Goal: Navigation & Orientation: Find specific page/section

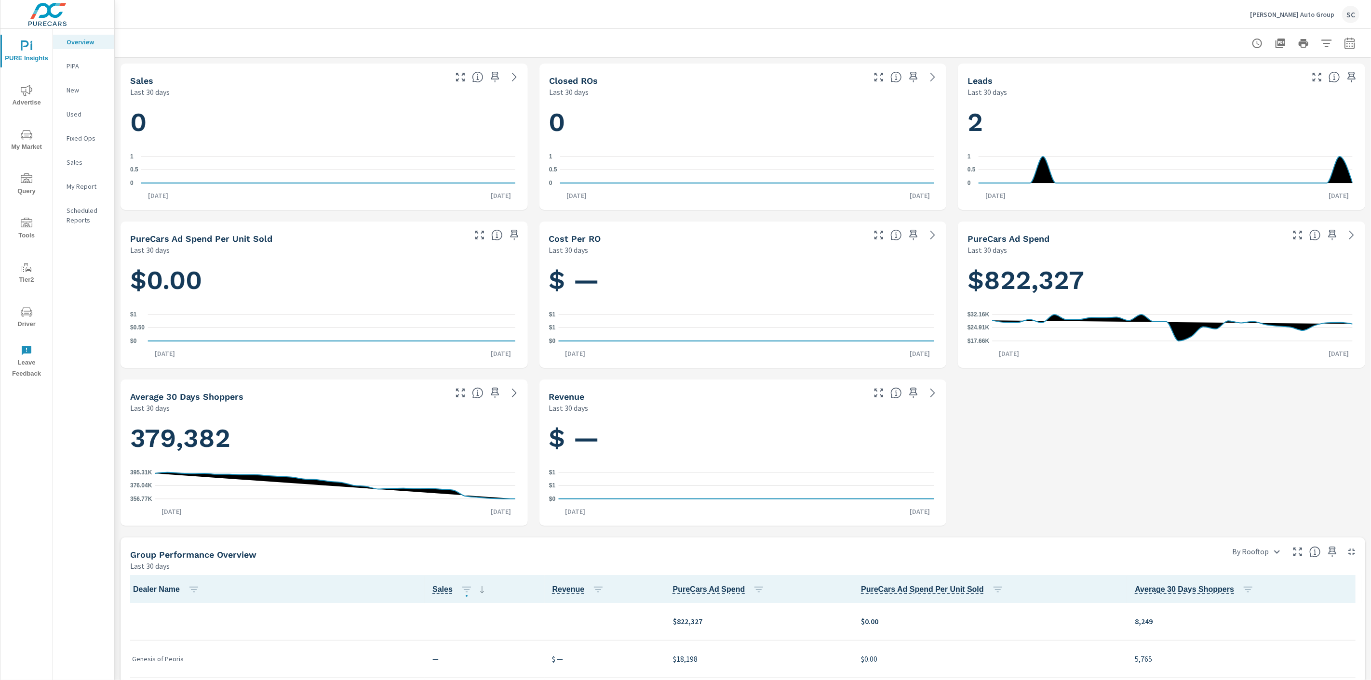
scroll to position [0, 0]
click at [1299, 16] on p "[PERSON_NAME] Auto Group" at bounding box center [1292, 14] width 84 height 9
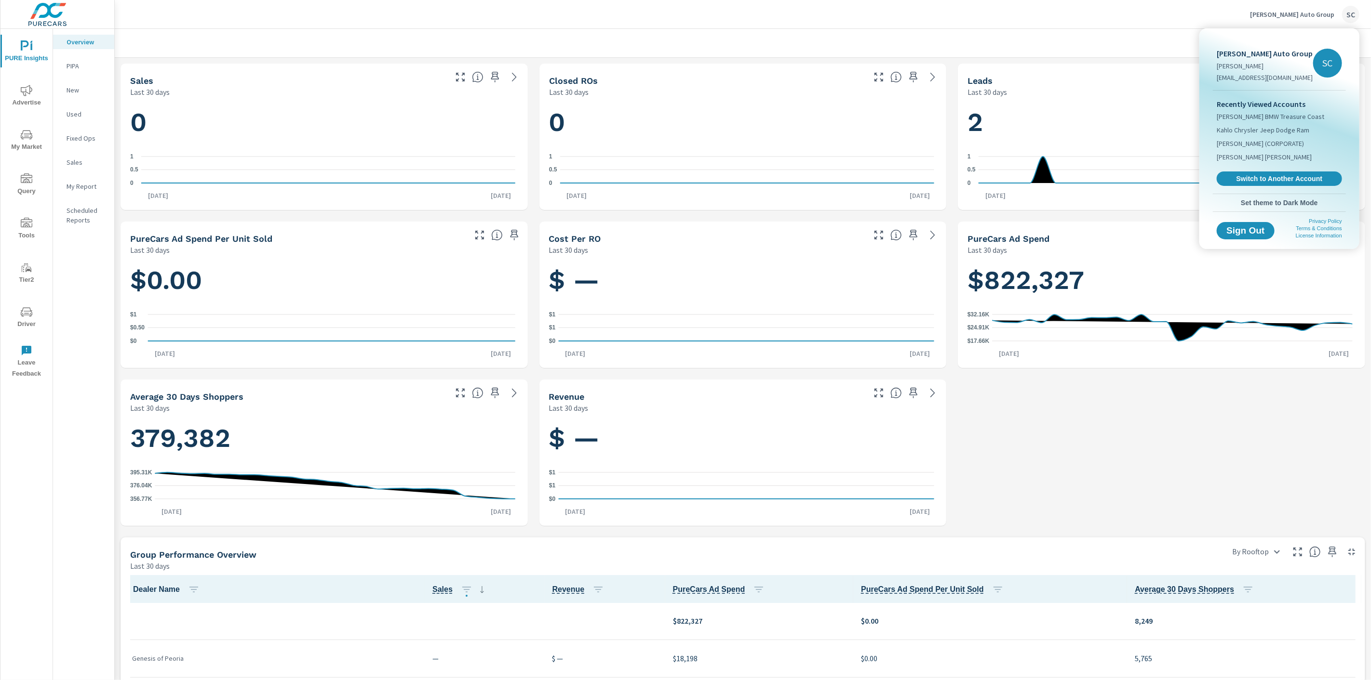
click at [1251, 180] on span "Switch to Another Account" at bounding box center [1279, 178] width 115 height 9
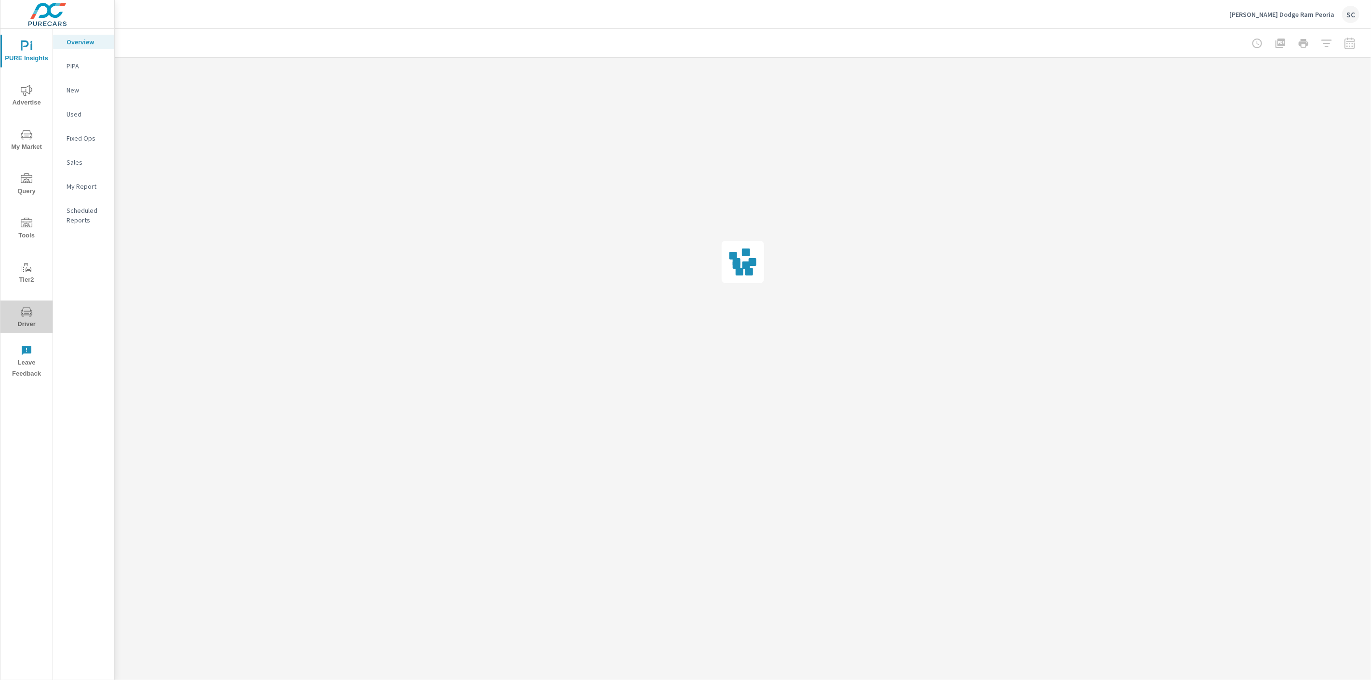
click at [22, 325] on span "Driver" at bounding box center [26, 318] width 46 height 24
